Goal: Task Accomplishment & Management: Complete application form

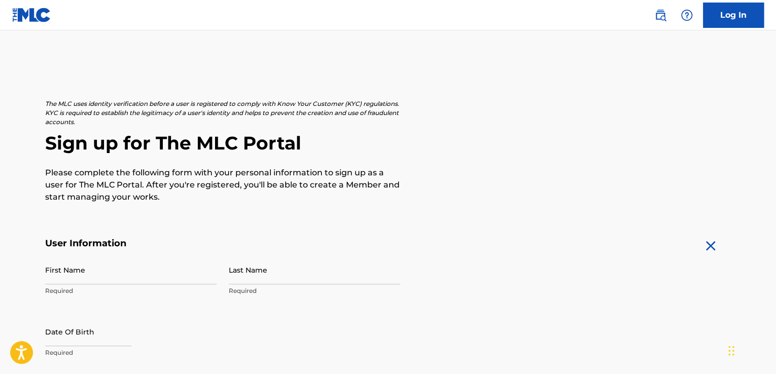
scroll to position [24, 0]
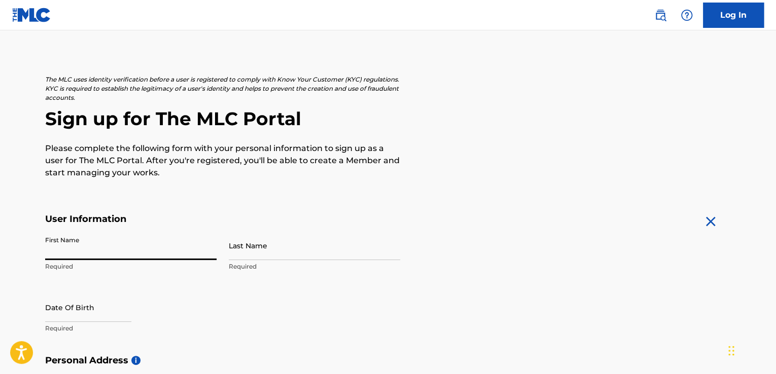
click at [70, 252] on input "First Name" at bounding box center [130, 245] width 171 height 29
type input "[PERSON_NAME]"
type input "[STREET_ADDRESS]"
type input "AUSTIN"
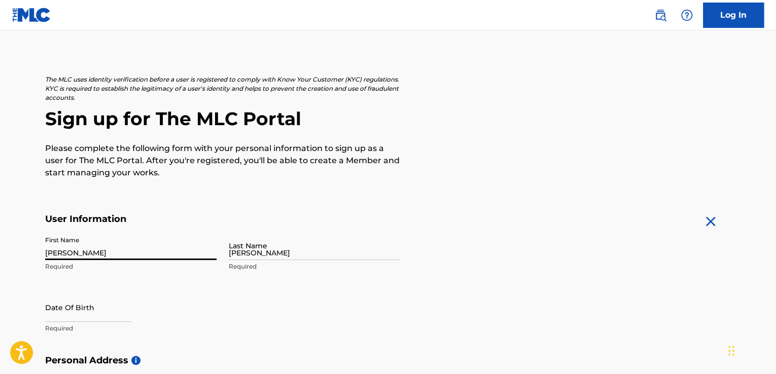
type input "[GEOGRAPHIC_DATA]"
type input "78725"
type input "512"
type input "3692985"
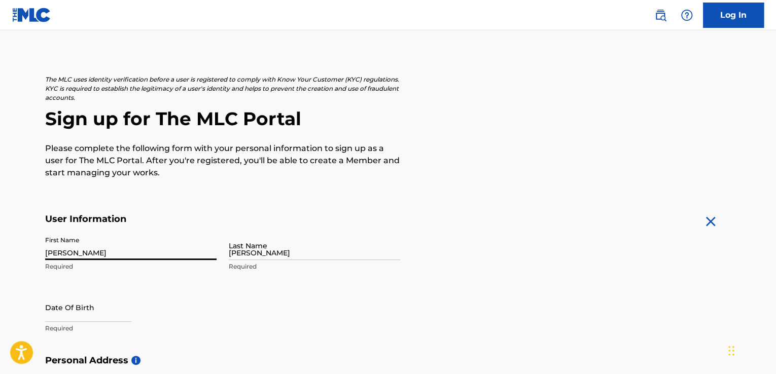
type input "[EMAIL_ADDRESS][DOMAIN_NAME]"
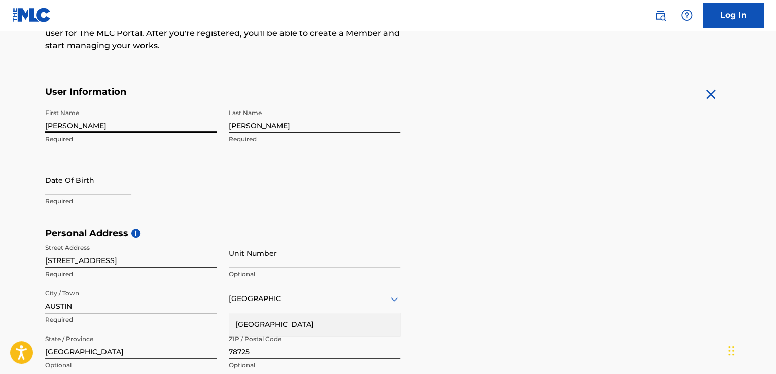
scroll to position [152, 0]
select select "7"
select select "2025"
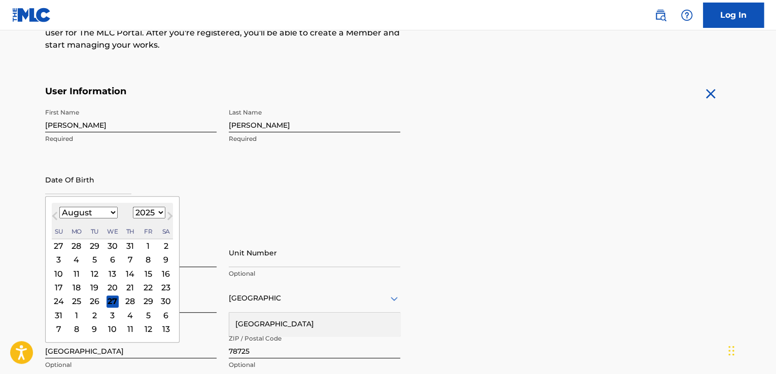
click at [60, 190] on input "text" at bounding box center [88, 179] width 86 height 29
click at [110, 210] on select "January February March April May June July August September October November De…" at bounding box center [88, 213] width 58 height 12
select select "2"
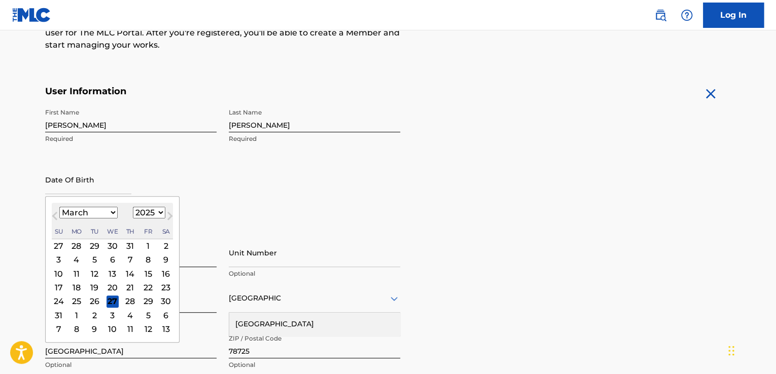
click at [59, 207] on select "January February March April May June July August September October November De…" at bounding box center [88, 213] width 58 height 12
click at [166, 262] on div "8" at bounding box center [166, 260] width 12 height 12
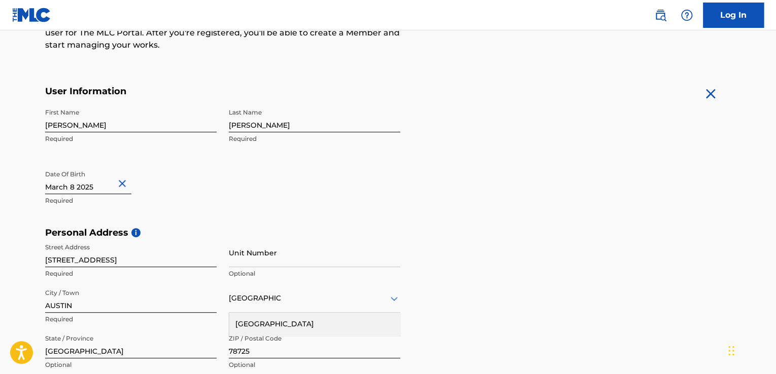
click at [108, 183] on input "text" at bounding box center [88, 179] width 86 height 29
select select "2"
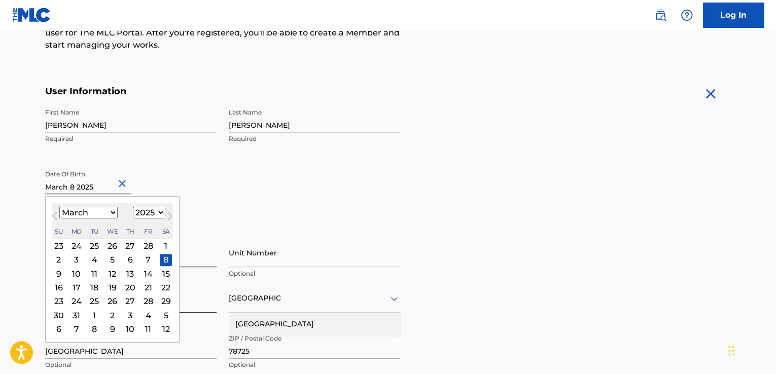
click at [157, 213] on select "1899 1900 1901 1902 1903 1904 1905 1906 1907 1908 1909 1910 1911 1912 1913 1914…" at bounding box center [149, 213] width 32 height 12
select select "1972"
click at [133, 207] on select "1899 1900 1901 1902 1903 1904 1905 1906 1907 1908 1909 1910 1911 1912 1913 1914…" at bounding box center [149, 213] width 32 height 12
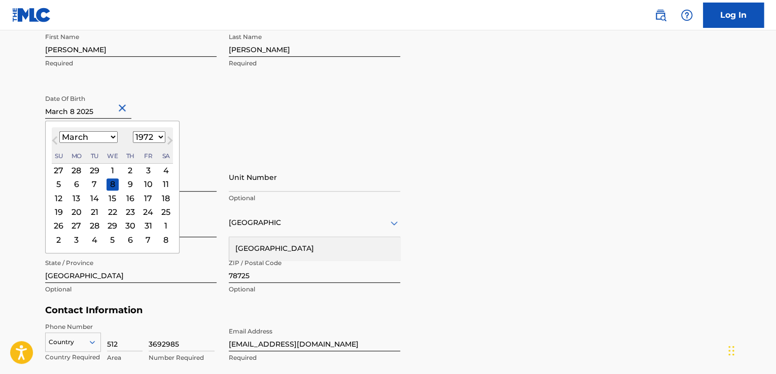
scroll to position [235, 0]
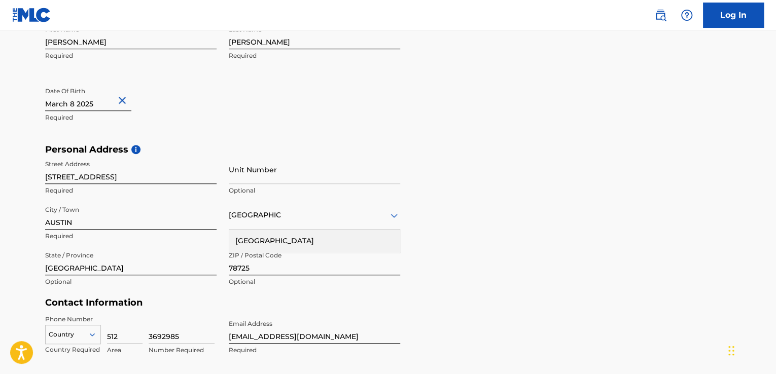
click at [491, 211] on div "Personal Address i Street Address [STREET_ADDRESS] Required Unit Number Optiona…" at bounding box center [388, 221] width 686 height 154
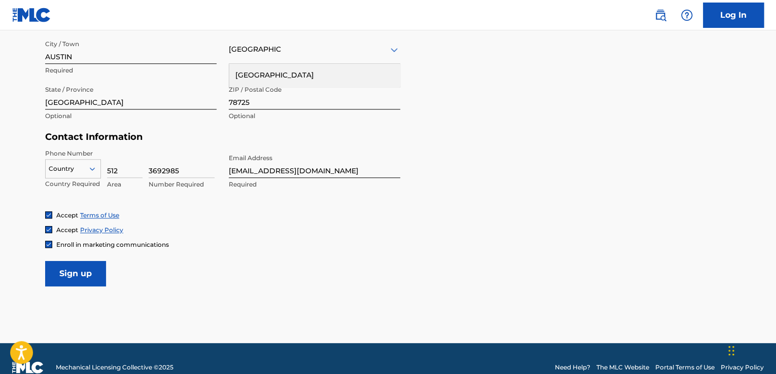
scroll to position [402, 0]
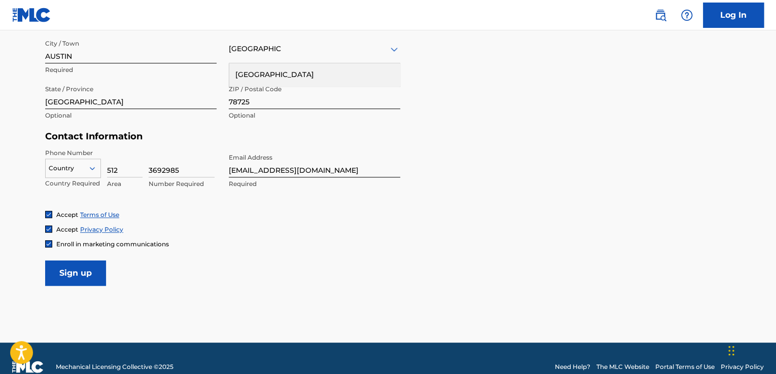
click at [72, 274] on input "Sign up" at bounding box center [75, 273] width 61 height 25
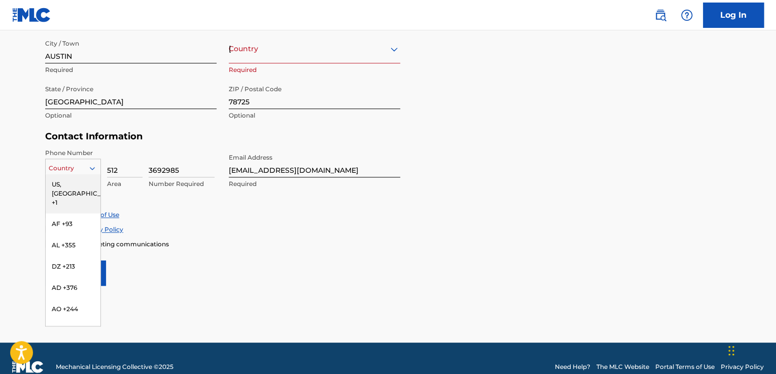
click at [91, 173] on div "216 results available. Use Up and Down to choose options, press Enter to select…" at bounding box center [73, 166] width 56 height 15
click at [87, 180] on div "US, [GEOGRAPHIC_DATA] +1" at bounding box center [73, 194] width 55 height 40
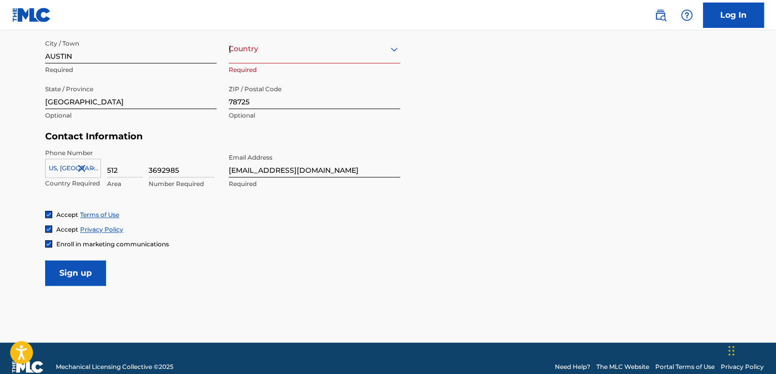
click at [72, 275] on input "Sign up" at bounding box center [75, 273] width 61 height 25
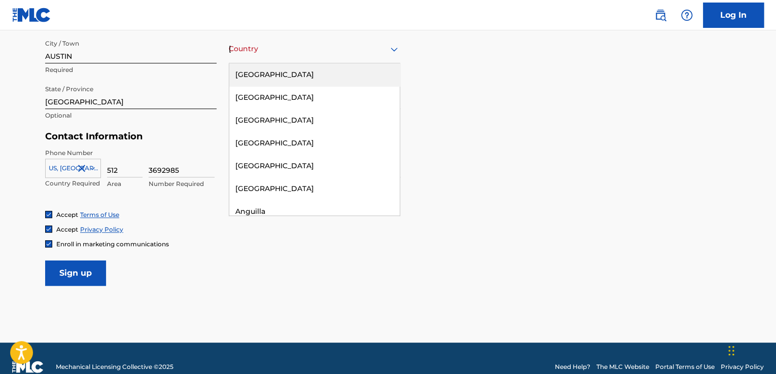
click at [280, 58] on div "Country [GEOGRAPHIC_DATA]" at bounding box center [314, 48] width 171 height 29
click at [288, 73] on div "[GEOGRAPHIC_DATA]" at bounding box center [314, 74] width 170 height 23
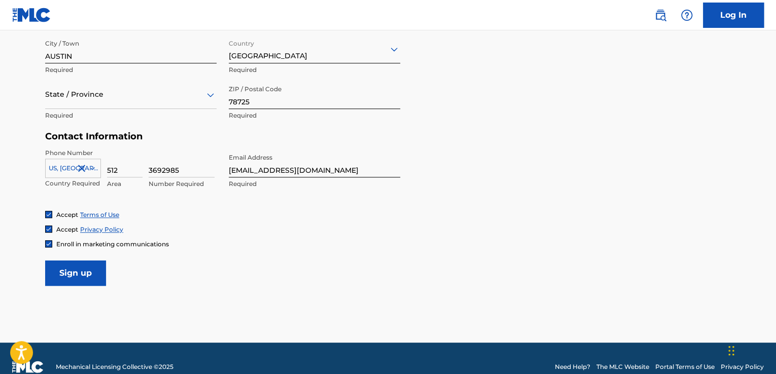
click at [81, 272] on input "Sign up" at bounding box center [75, 273] width 61 height 25
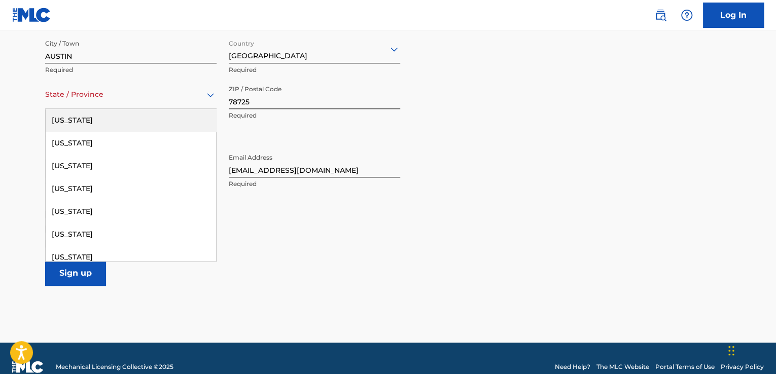
click at [177, 93] on div at bounding box center [130, 94] width 171 height 13
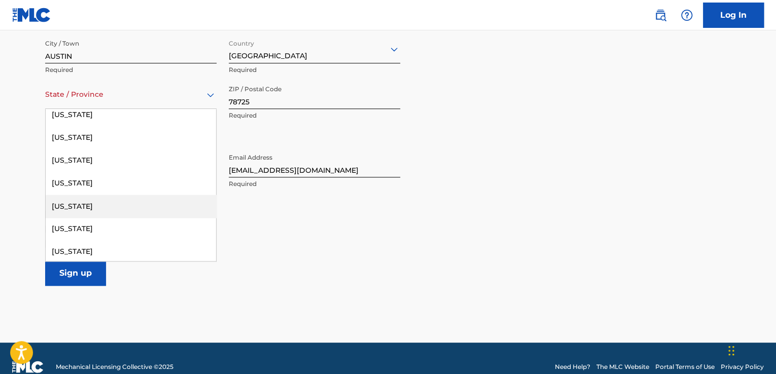
click at [104, 207] on div "[US_STATE]" at bounding box center [131, 206] width 170 height 23
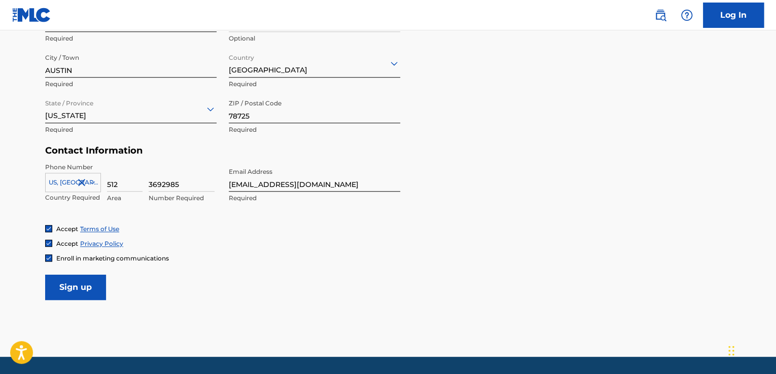
scroll to position [418, 0]
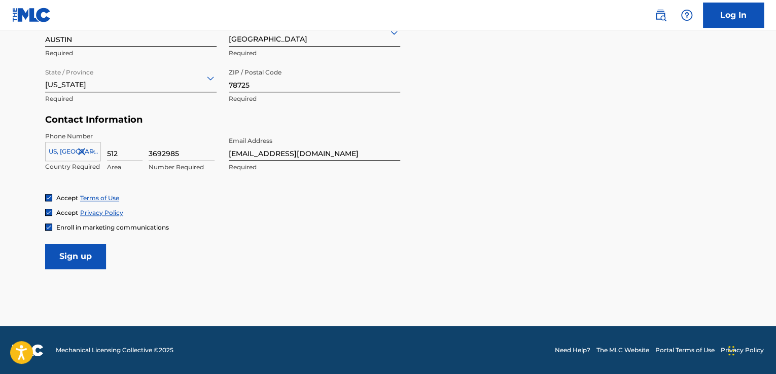
click at [87, 257] on input "Sign up" at bounding box center [75, 256] width 61 height 25
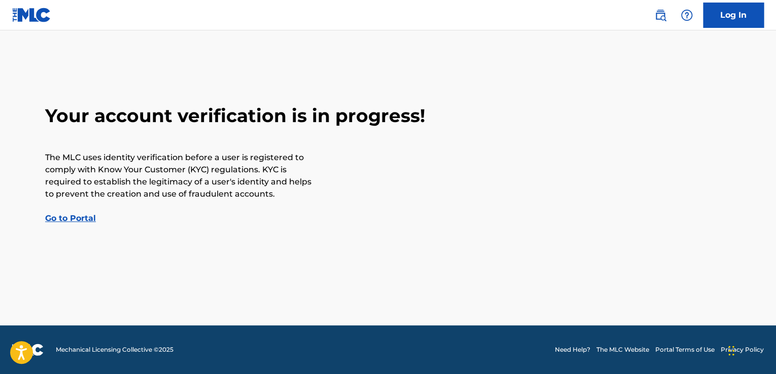
click at [87, 217] on link "Go to Portal" at bounding box center [70, 219] width 51 height 10
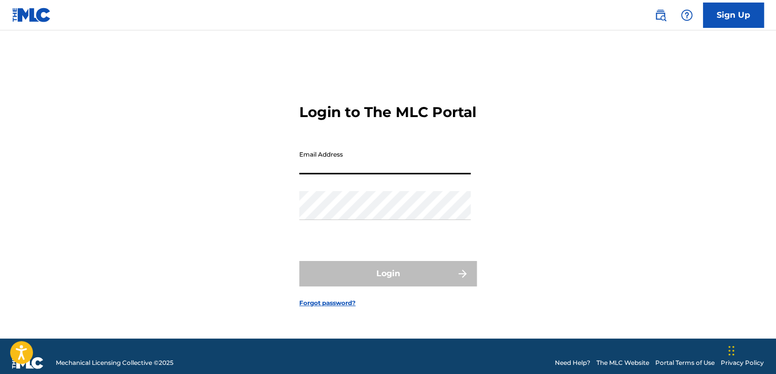
click at [316, 174] on input "Email Address" at bounding box center [384, 160] width 171 height 29
click at [402, 283] on div "Login" at bounding box center [388, 273] width 178 height 25
click at [398, 284] on div "Login" at bounding box center [388, 273] width 178 height 25
click at [463, 278] on div "Login" at bounding box center [388, 273] width 178 height 25
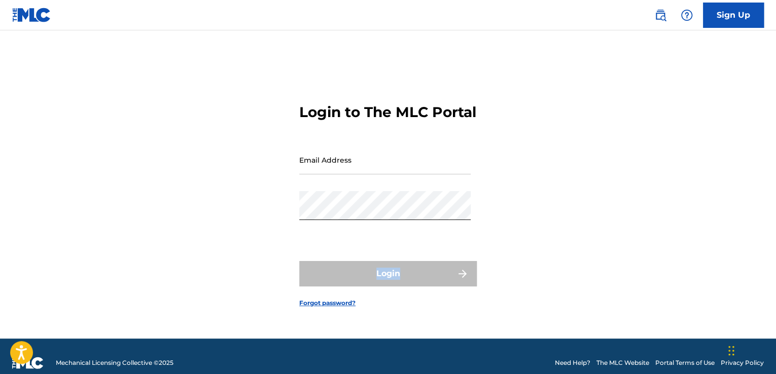
click at [463, 278] on div "Login" at bounding box center [388, 273] width 178 height 25
click at [417, 287] on div "Login" at bounding box center [388, 273] width 178 height 25
click at [461, 279] on div "Login" at bounding box center [388, 273] width 178 height 25
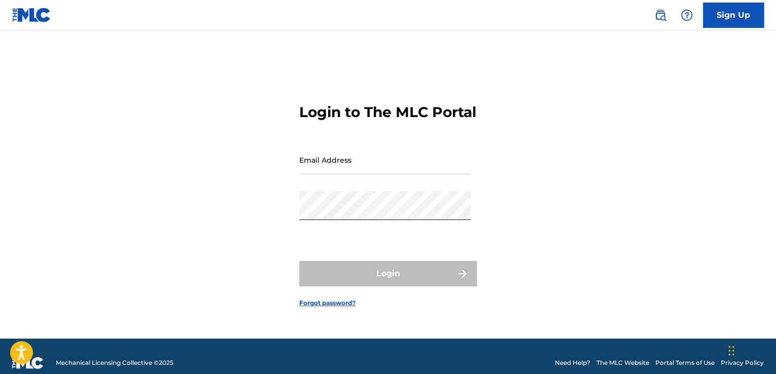
click at [382, 278] on div "Login" at bounding box center [388, 273] width 178 height 25
drag, startPoint x: 389, startPoint y: 285, endPoint x: 391, endPoint y: 252, distance: 32.5
click at [391, 252] on form "Login to The MLC Portal Email Address Password Login Forgot password?" at bounding box center [388, 197] width 178 height 283
click at [121, 271] on div "Login to The MLC Portal Email Address Password Login Forgot password?" at bounding box center [388, 197] width 710 height 283
click at [335, 168] on input "Email Address" at bounding box center [384, 160] width 171 height 29
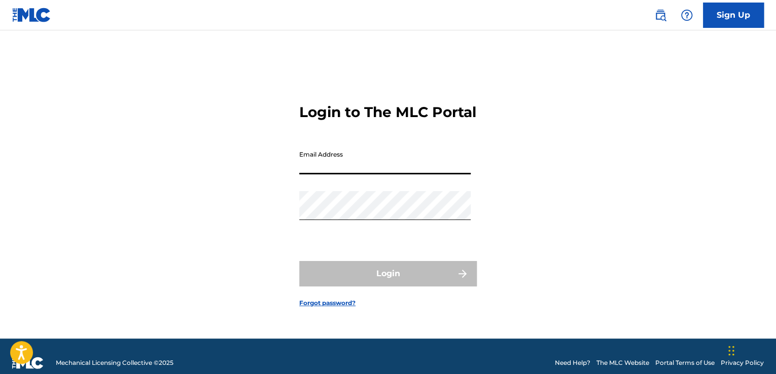
type input "[EMAIL_ADDRESS][DOMAIN_NAME]"
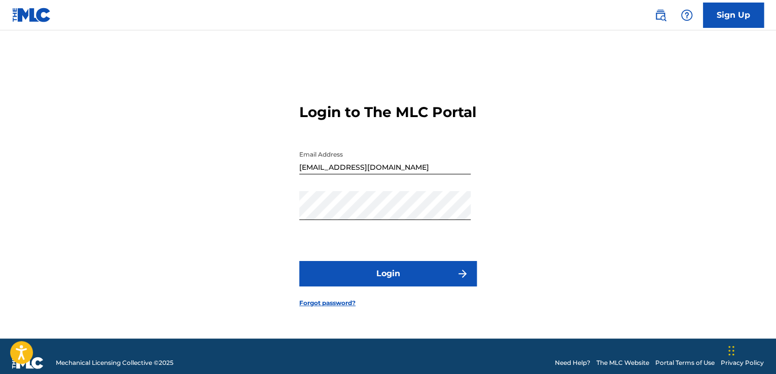
click at [420, 277] on button "Login" at bounding box center [388, 273] width 178 height 25
click at [331, 308] on link "Forgot password?" at bounding box center [327, 303] width 56 height 9
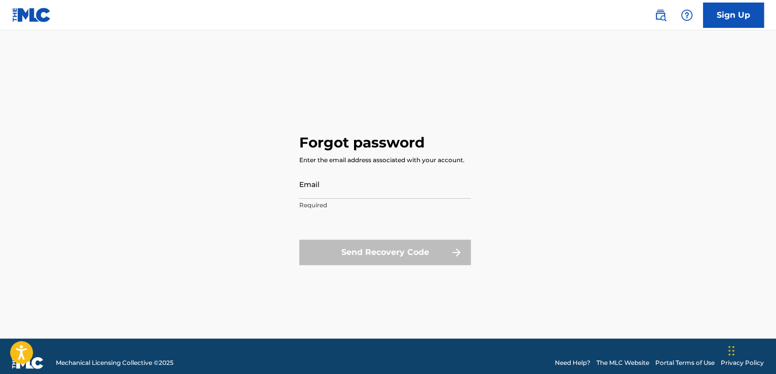
click at [740, 17] on link "Sign Up" at bounding box center [733, 15] width 61 height 25
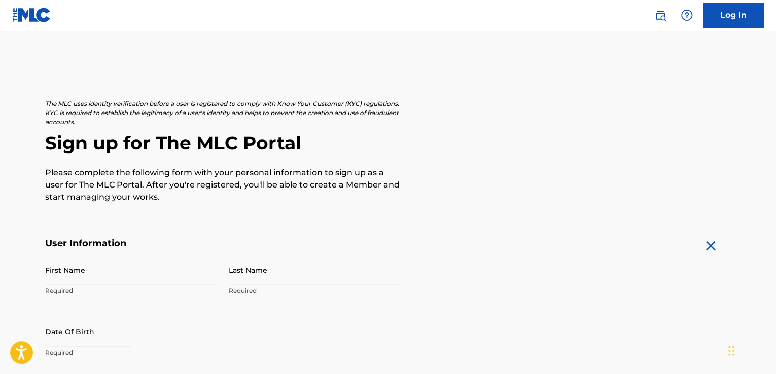
click at [743, 17] on link "Log In" at bounding box center [733, 15] width 61 height 25
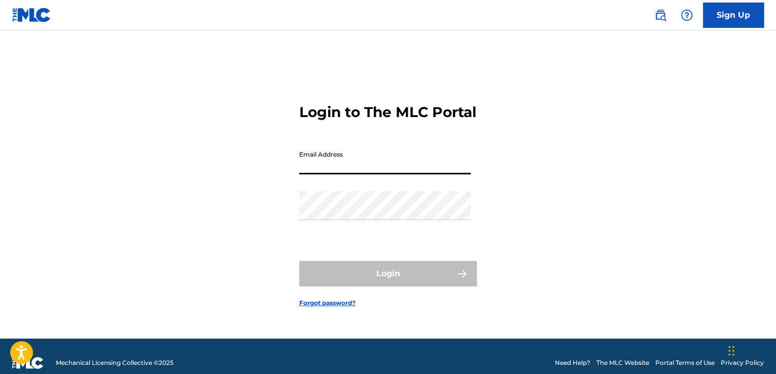
click at [325, 174] on input "Email Address" at bounding box center [384, 160] width 171 height 29
type input "[EMAIL_ADDRESS][DOMAIN_NAME]"
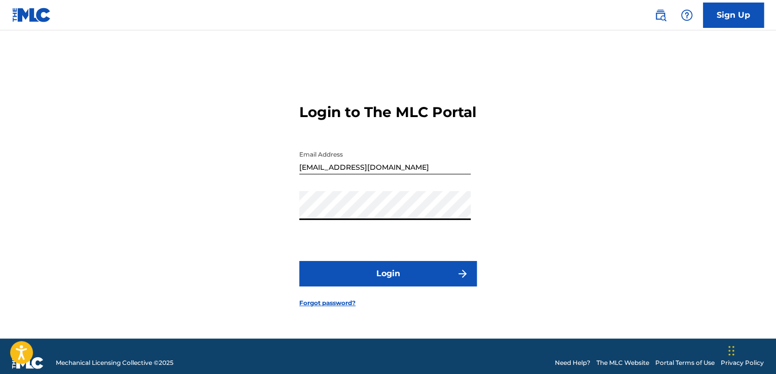
click at [390, 280] on button "Login" at bounding box center [388, 273] width 178 height 25
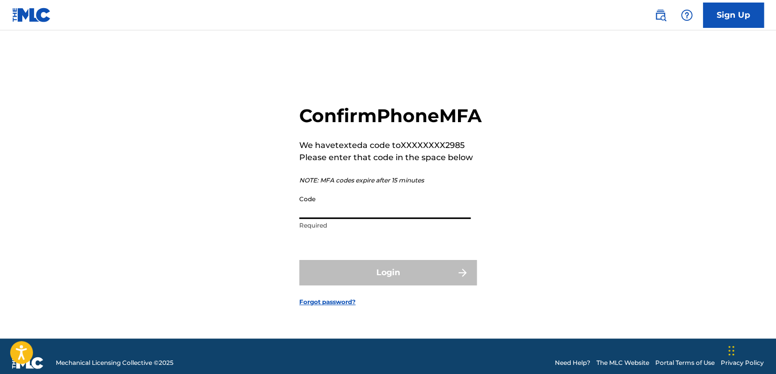
click at [326, 219] on input "Code" at bounding box center [384, 204] width 171 height 29
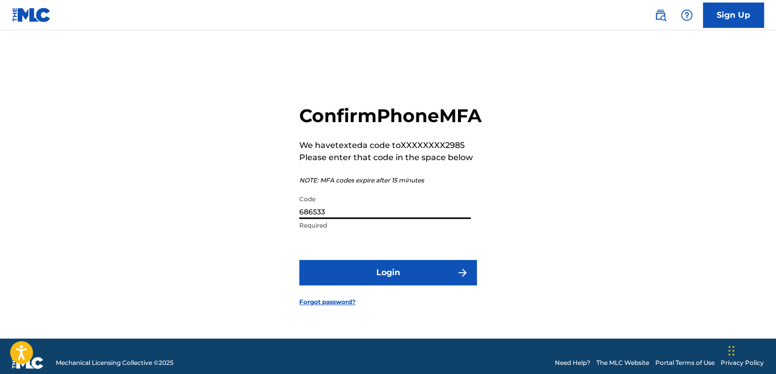
type input "686533"
click at [396, 279] on button "Login" at bounding box center [388, 272] width 178 height 25
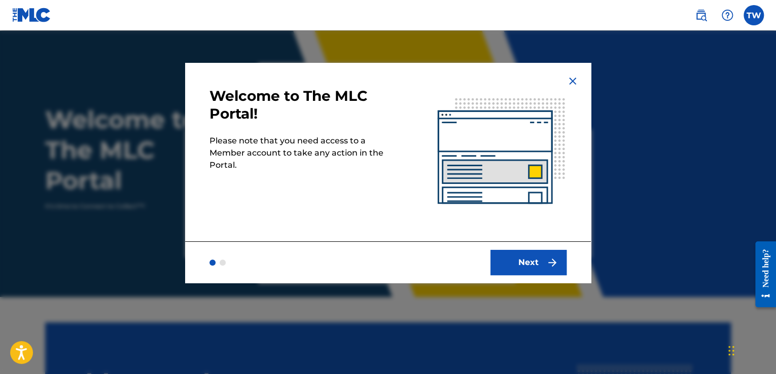
click at [533, 268] on button "Next" at bounding box center [528, 262] width 76 height 25
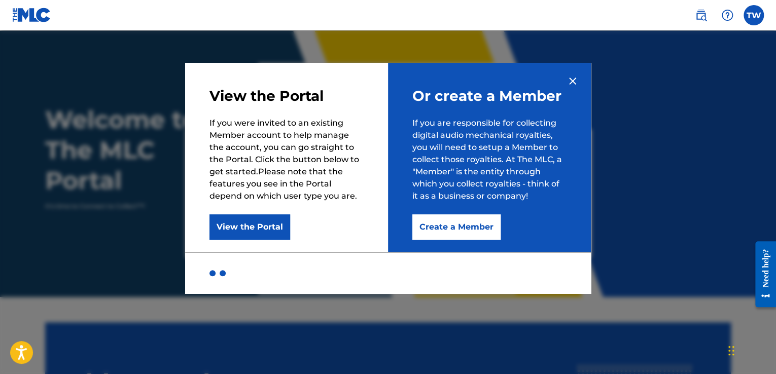
click at [468, 230] on button "Create a Member" at bounding box center [456, 227] width 88 height 25
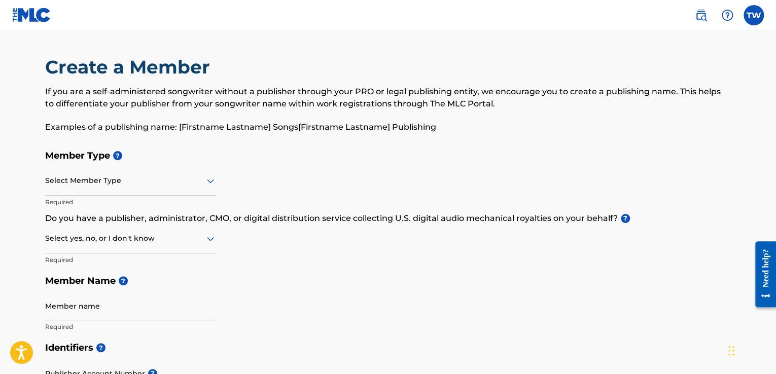
click at [211, 183] on icon at bounding box center [210, 182] width 7 height 4
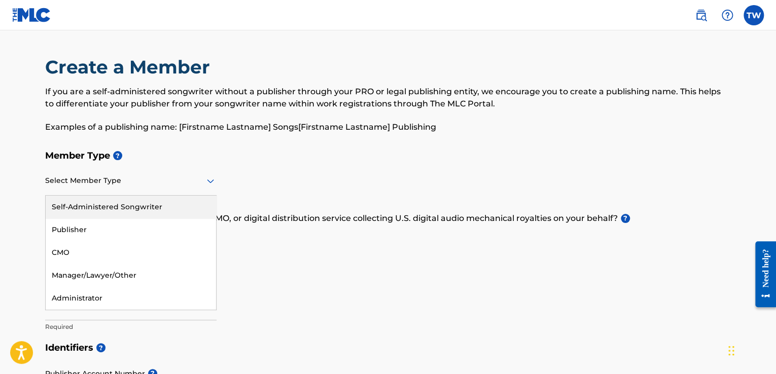
click at [173, 207] on div "Self-Administered Songwriter" at bounding box center [131, 207] width 170 height 23
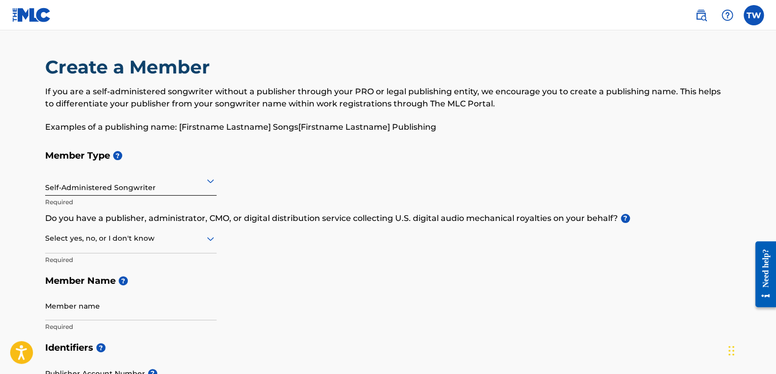
click at [207, 247] on div "Select yes, no, or I don't know" at bounding box center [130, 239] width 171 height 29
click at [191, 307] on div "I don't know" at bounding box center [131, 310] width 170 height 23
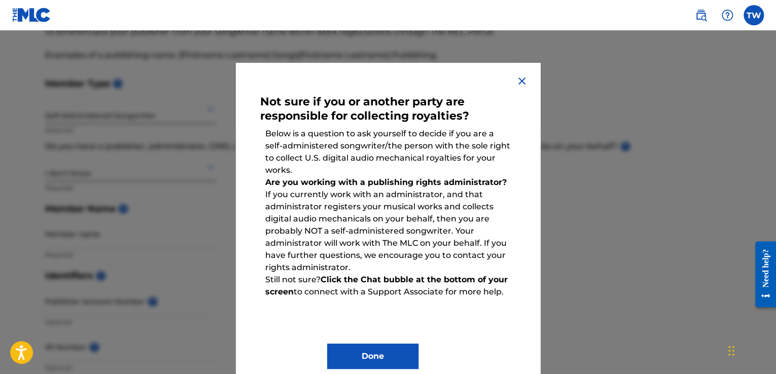
scroll to position [74, 0]
click at [599, 238] on div at bounding box center [388, 217] width 776 height 374
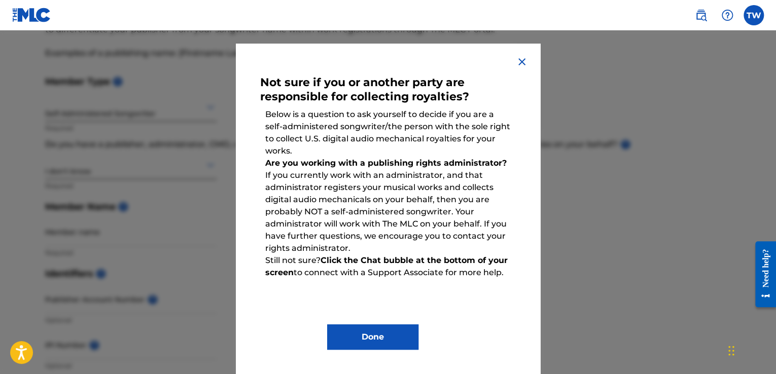
click at [382, 340] on button "Done" at bounding box center [372, 337] width 91 height 25
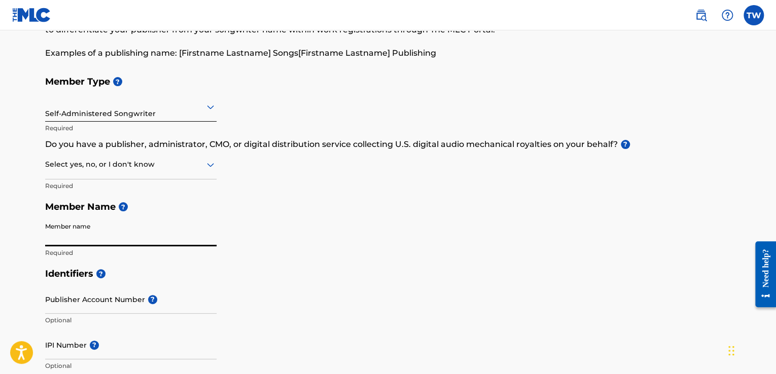
click at [91, 234] on input "Member name" at bounding box center [130, 232] width 171 height 29
type input "[PERSON_NAME]"
type input "[STREET_ADDRESS]"
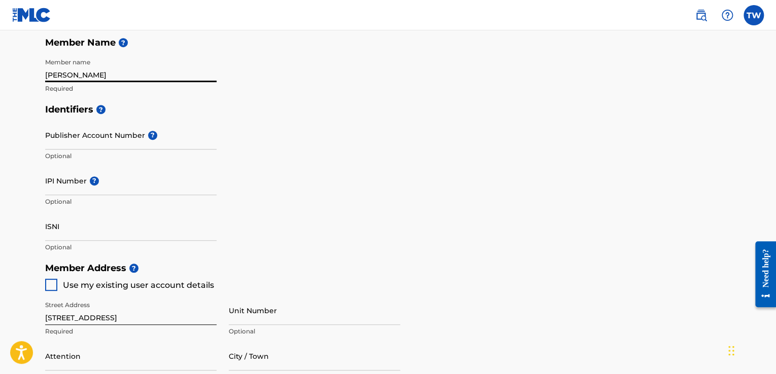
scroll to position [241, 0]
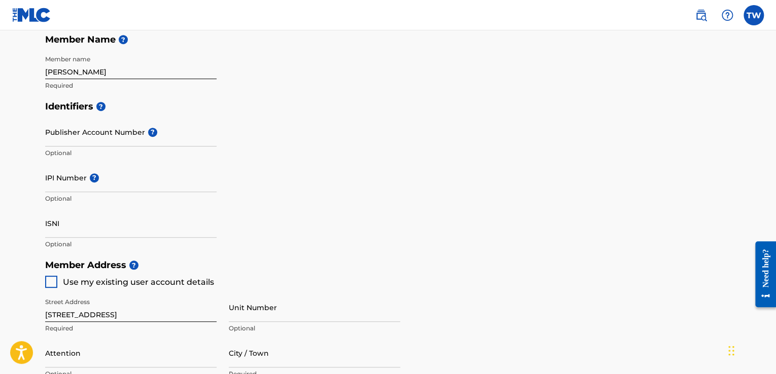
click at [52, 281] on div at bounding box center [51, 282] width 12 height 12
type input "AUSTIN"
type input "78725"
type input "512"
type input "3692985"
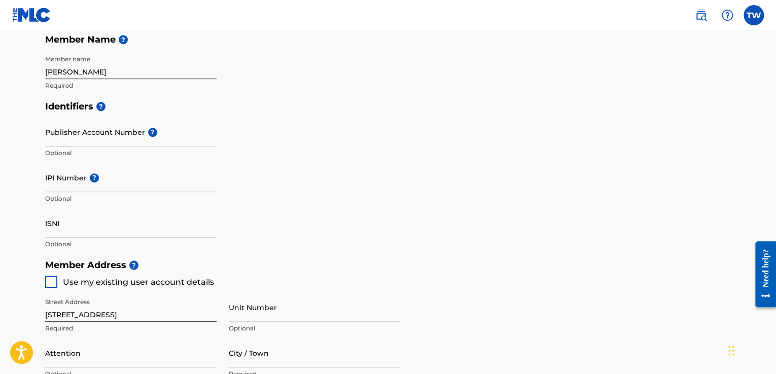
type input "[EMAIL_ADDRESS][DOMAIN_NAME]"
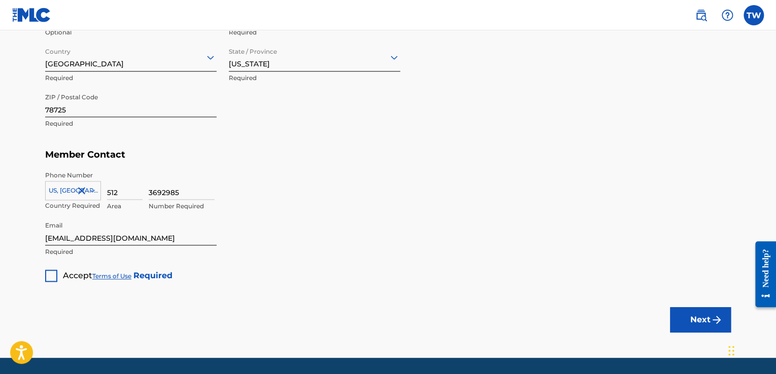
scroll to position [582, 0]
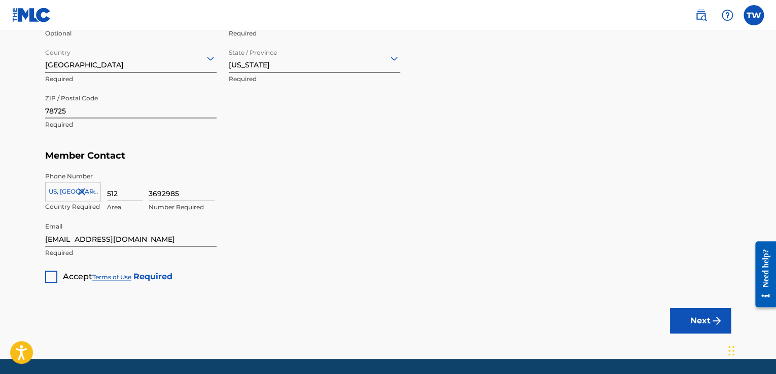
click at [49, 278] on div at bounding box center [51, 277] width 12 height 12
click at [694, 325] on button "Next" at bounding box center [700, 320] width 61 height 25
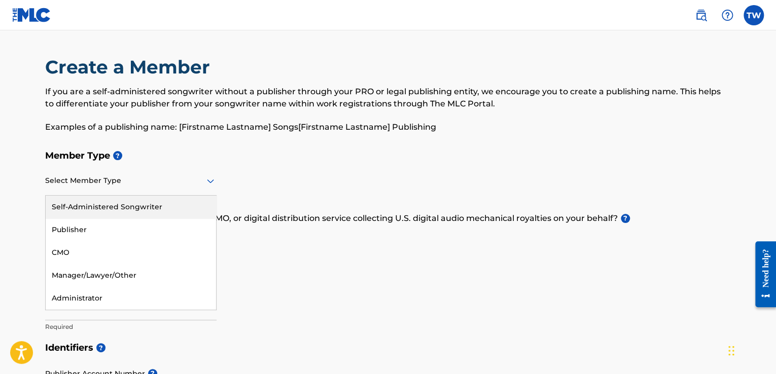
click at [213, 180] on icon at bounding box center [210, 182] width 7 height 4
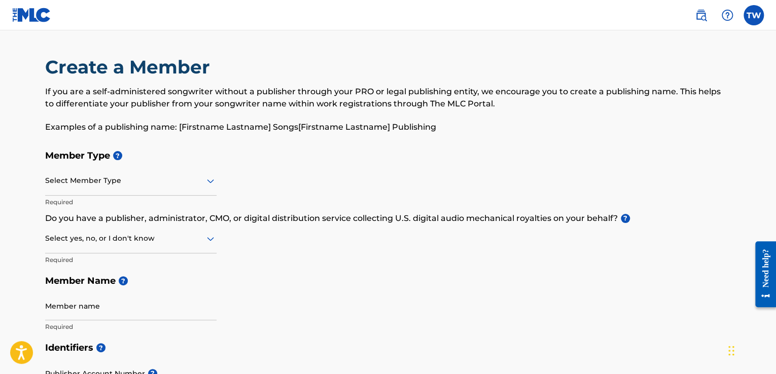
click at [340, 291] on h5 "Member Name ?" at bounding box center [388, 281] width 686 height 22
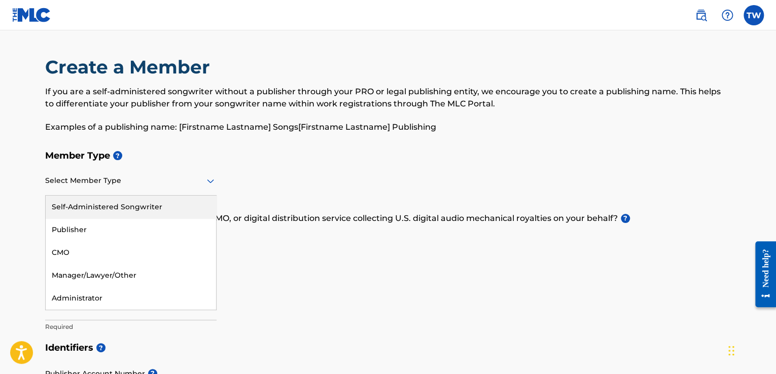
click at [211, 177] on icon at bounding box center [210, 181] width 12 height 12
click at [157, 200] on div "Self-Administered Songwriter" at bounding box center [131, 207] width 170 height 23
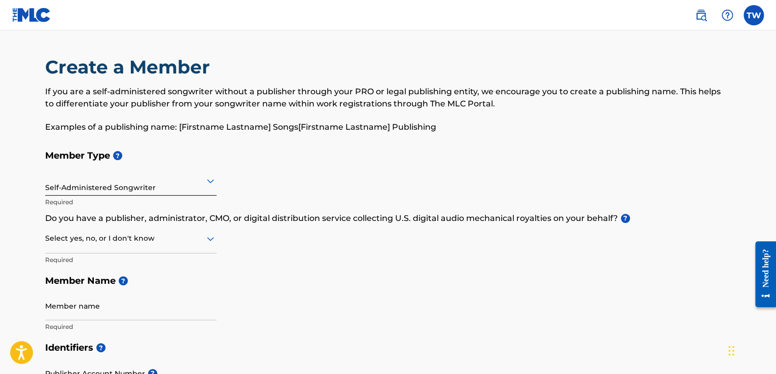
scroll to position [36, 0]
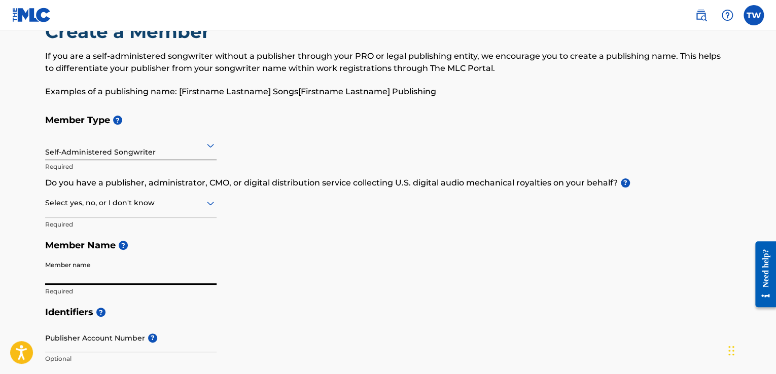
click at [78, 271] on input "Member name" at bounding box center [130, 270] width 171 height 29
type input "[PERSON_NAME]"
type input "[STREET_ADDRESS]"
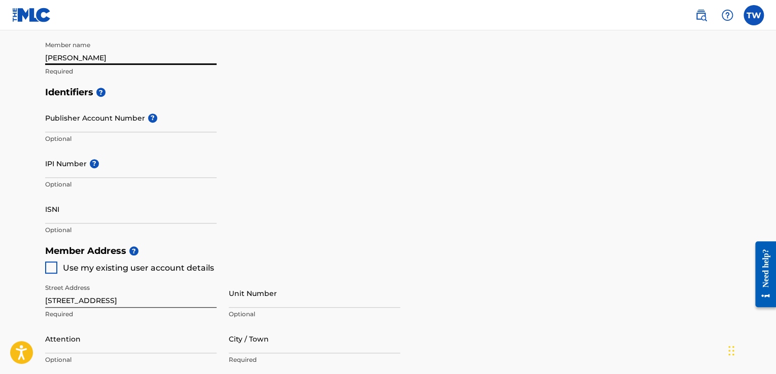
scroll to position [263, 0]
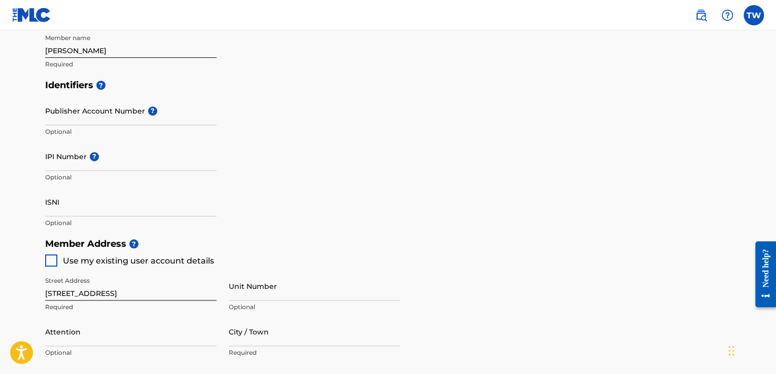
click at [53, 256] on div at bounding box center [51, 261] width 12 height 12
type input "AUSTIN"
type input "78725"
type input "512"
type input "3692985"
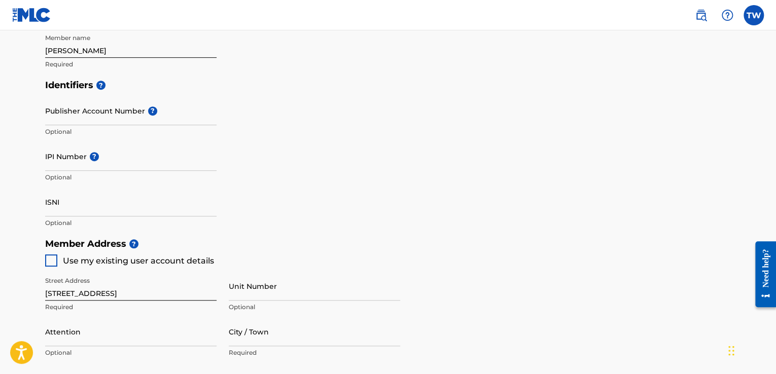
type input "[EMAIL_ADDRESS][DOMAIN_NAME]"
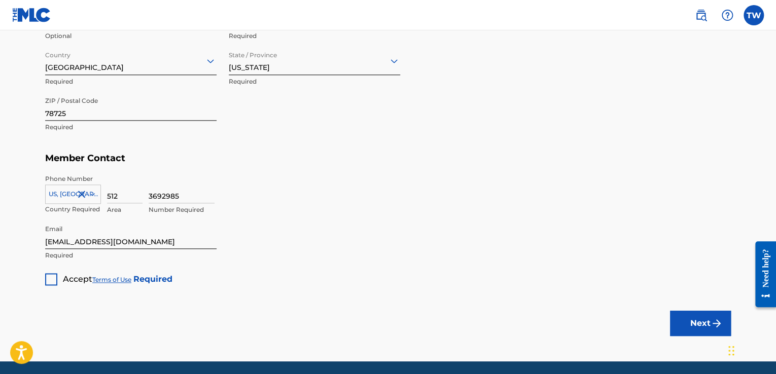
scroll to position [615, 0]
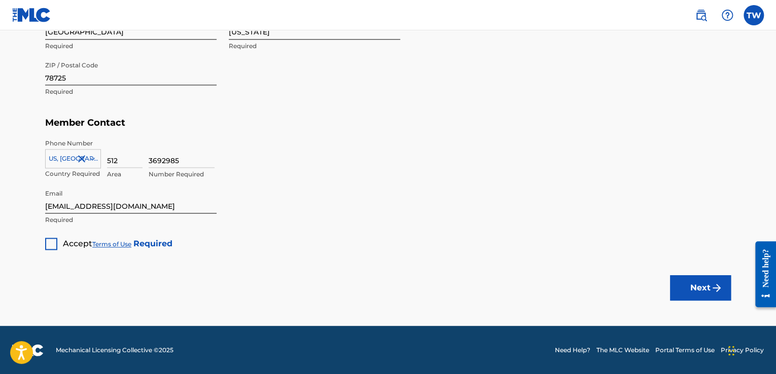
click at [51, 238] on div at bounding box center [51, 244] width 12 height 12
click at [691, 295] on button "Next" at bounding box center [700, 287] width 61 height 25
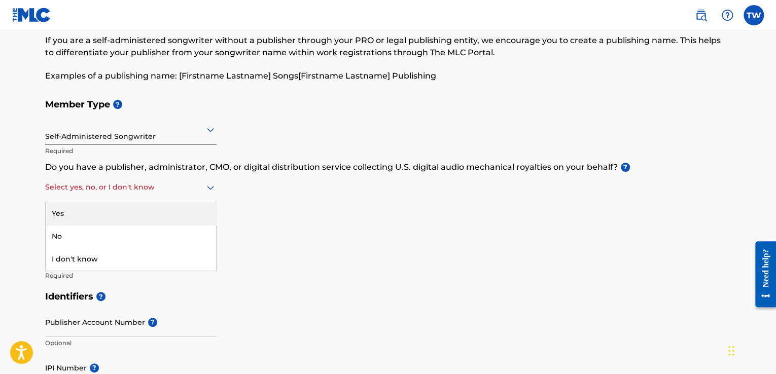
click at [205, 184] on icon at bounding box center [210, 188] width 12 height 12
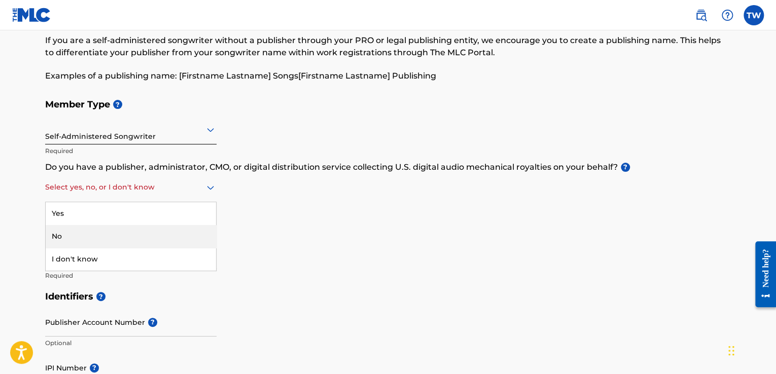
click at [160, 229] on div "No" at bounding box center [131, 236] width 170 height 23
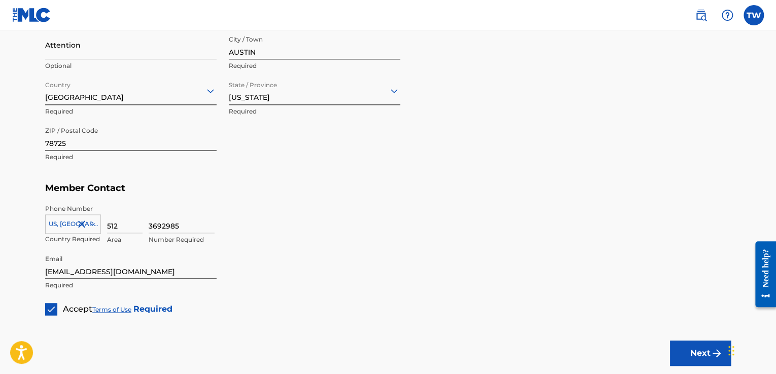
scroll to position [550, 0]
click at [712, 358] on img "submit" at bounding box center [717, 353] width 12 height 12
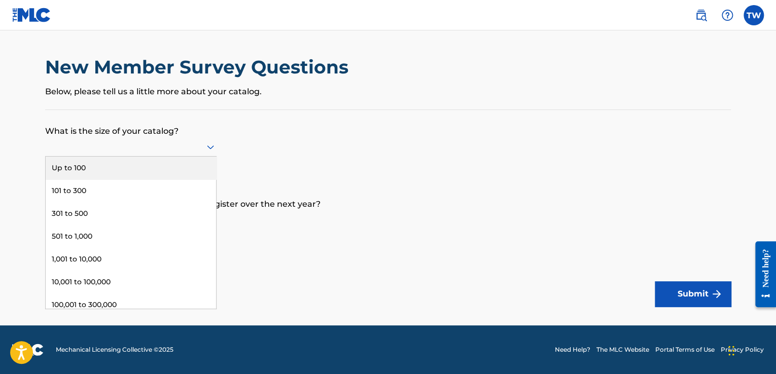
click at [209, 151] on icon at bounding box center [210, 147] width 12 height 12
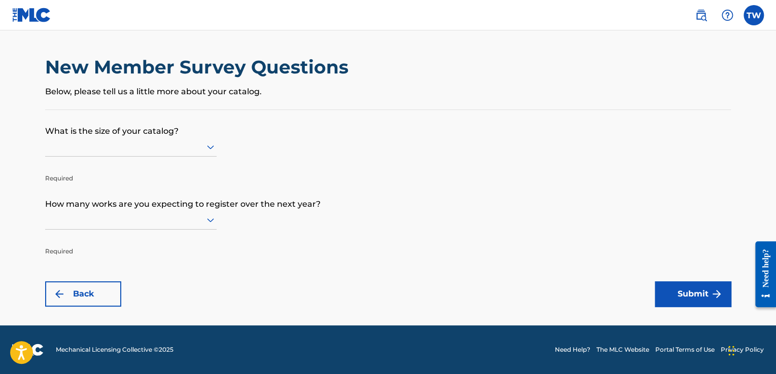
click at [430, 151] on form "What is the size of your catalog? Required How many works are you expecting to …" at bounding box center [388, 208] width 686 height 197
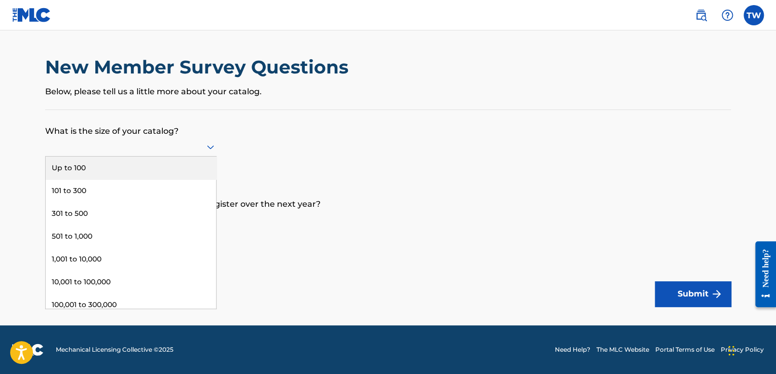
click at [212, 146] on icon at bounding box center [210, 148] width 7 height 4
click at [189, 170] on div "Up to 100" at bounding box center [131, 168] width 170 height 23
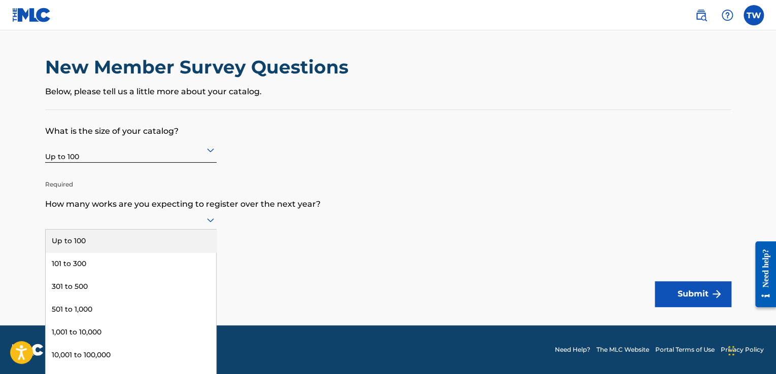
click at [205, 224] on icon at bounding box center [210, 220] width 12 height 12
click at [203, 230] on div "Up to 100" at bounding box center [131, 241] width 170 height 23
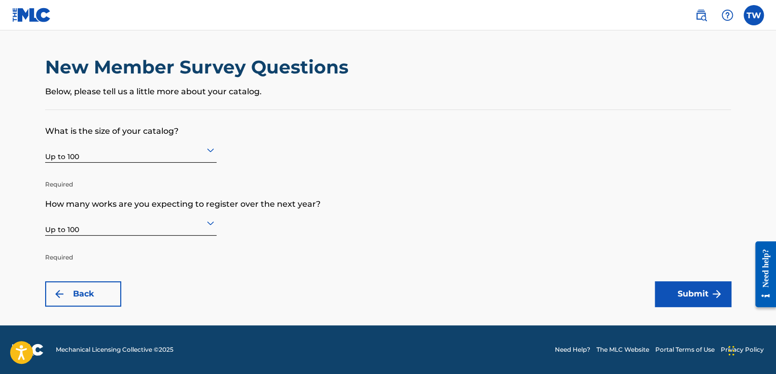
click at [699, 293] on button "Submit" at bounding box center [693, 293] width 76 height 25
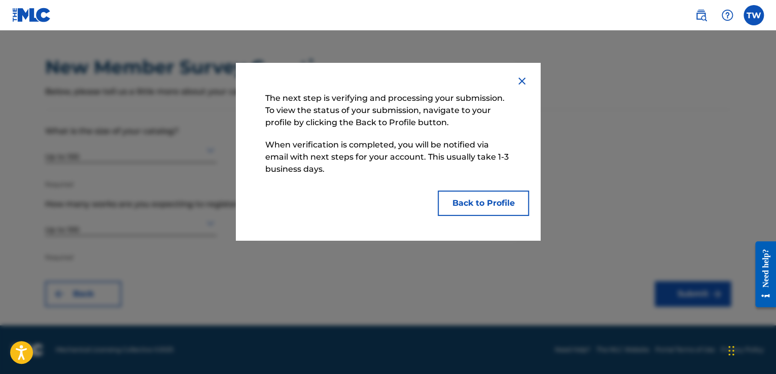
click at [480, 204] on button "Back to Profile" at bounding box center [483, 203] width 91 height 25
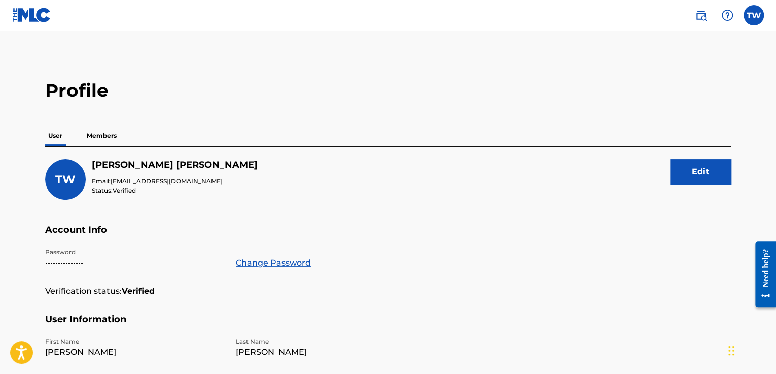
click at [101, 138] on p "Members" at bounding box center [102, 135] width 36 height 21
